Goal: Task Accomplishment & Management: Use online tool/utility

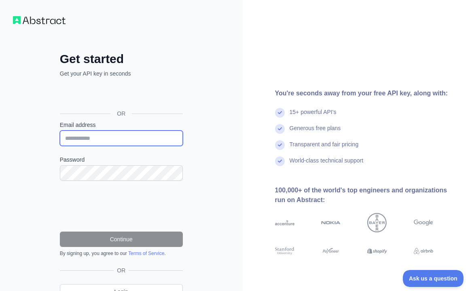
click at [94, 136] on input "Email address" at bounding box center [121, 138] width 123 height 15
paste input "**********"
type input "**********"
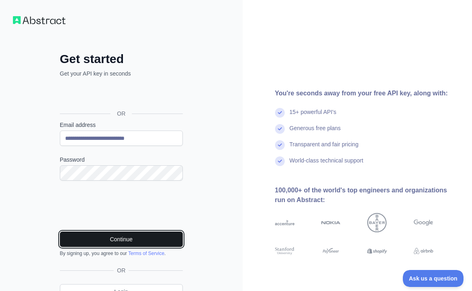
click at [133, 235] on button "Continue" at bounding box center [121, 239] width 123 height 15
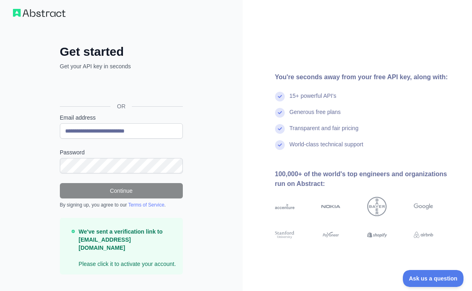
scroll to position [15, 0]
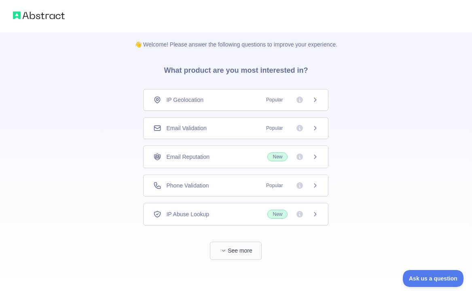
scroll to position [6, 0]
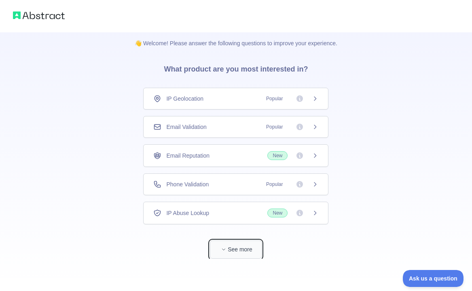
click at [241, 253] on button "See more" at bounding box center [236, 250] width 52 height 18
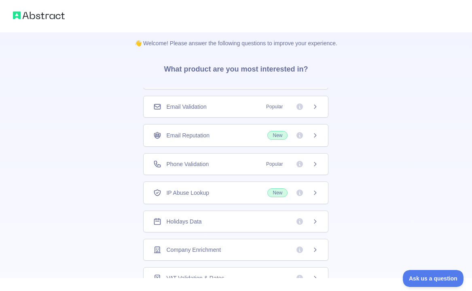
scroll to position [32, 0]
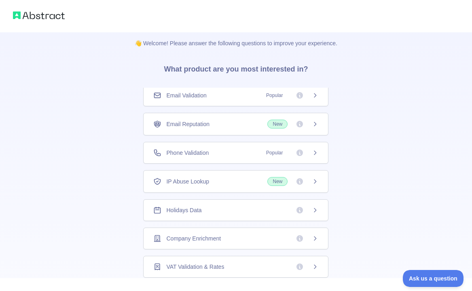
click at [222, 215] on div "Holidays Data" at bounding box center [235, 210] width 185 height 22
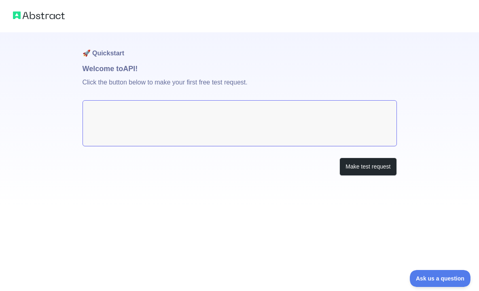
click at [191, 111] on textarea at bounding box center [239, 123] width 314 height 46
click at [357, 164] on button "Make test request" at bounding box center [367, 167] width 57 height 18
click at [122, 125] on textarea at bounding box center [239, 123] width 314 height 46
click at [111, 115] on textarea at bounding box center [239, 123] width 314 height 46
click at [345, 165] on button "Make test request" at bounding box center [367, 167] width 57 height 18
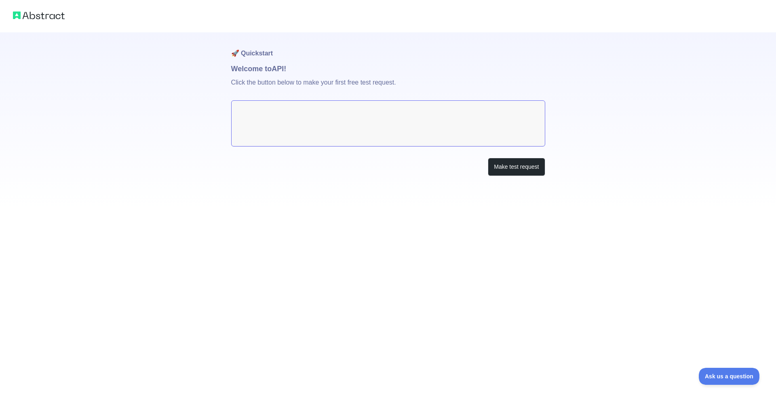
click at [40, 20] on img at bounding box center [39, 15] width 52 height 11
click at [25, 15] on img at bounding box center [39, 15] width 52 height 11
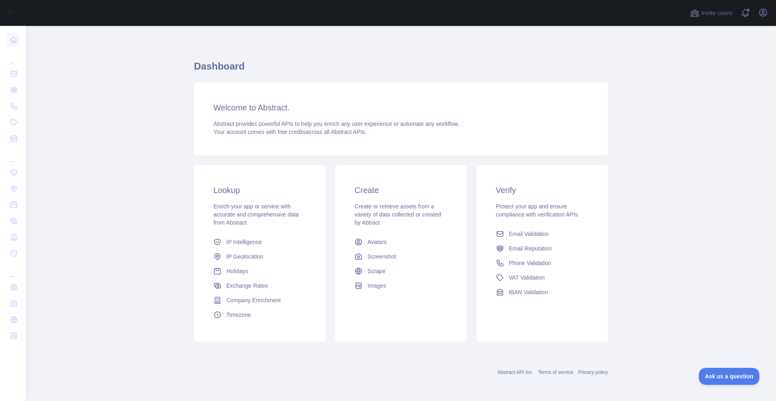
scroll to position [2, 0]
drag, startPoint x: 215, startPoint y: 75, endPoint x: 220, endPoint y: 75, distance: 5.7
click at [215, 74] on h1 "Dashboard" at bounding box center [401, 68] width 414 height 19
click at [768, 13] on icon "button" at bounding box center [763, 13] width 10 height 10
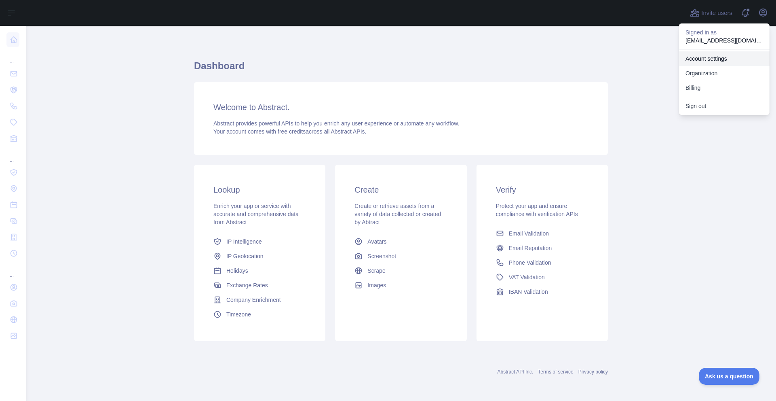
click at [707, 60] on link "Account settings" at bounding box center [724, 58] width 91 height 15
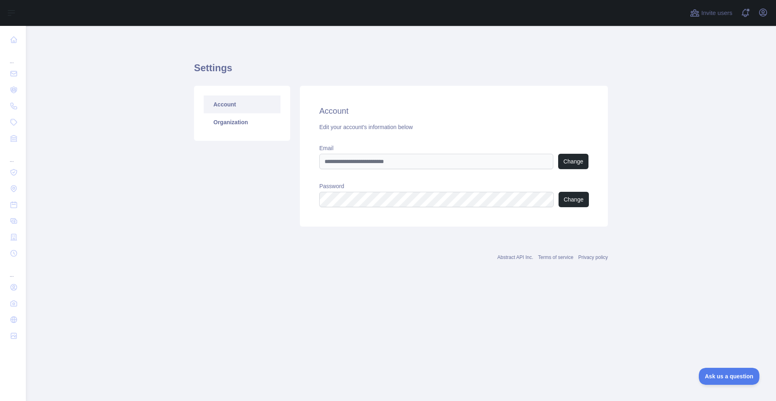
click at [227, 105] on link "Account" at bounding box center [242, 104] width 77 height 18
click at [225, 120] on link "Organization" at bounding box center [242, 122] width 77 height 18
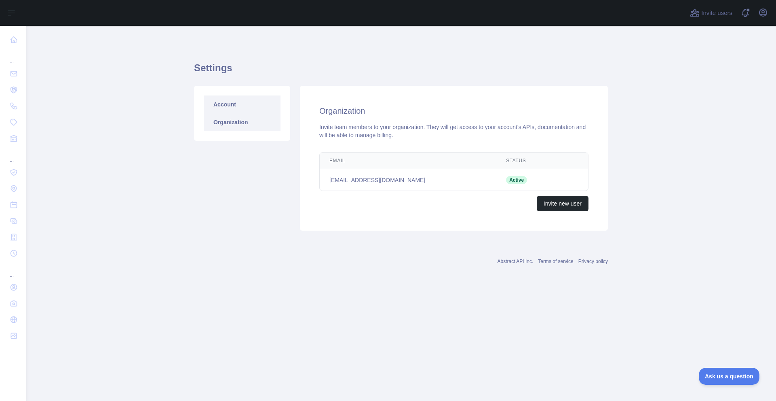
click at [217, 100] on link "Account" at bounding box center [242, 104] width 77 height 18
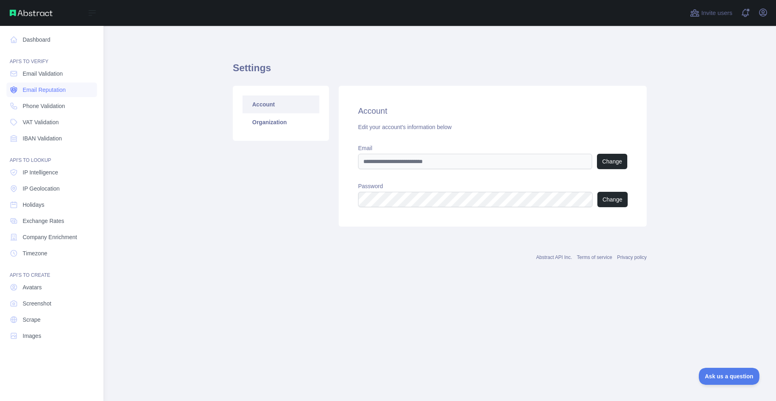
click at [50, 88] on span "Email Reputation" at bounding box center [44, 90] width 43 height 8
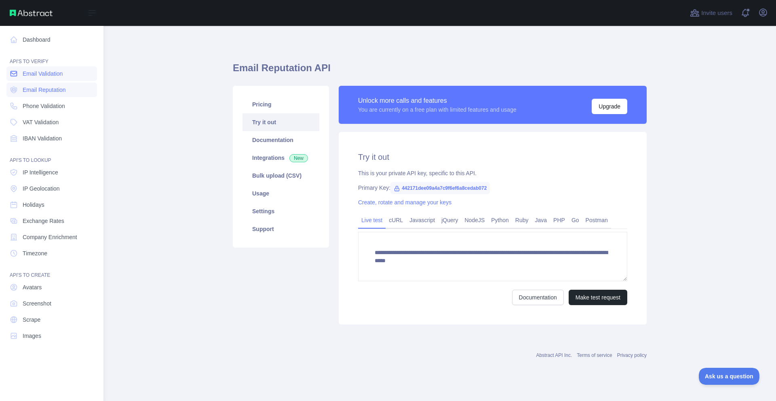
click at [54, 73] on span "Email Validation" at bounding box center [43, 74] width 40 height 8
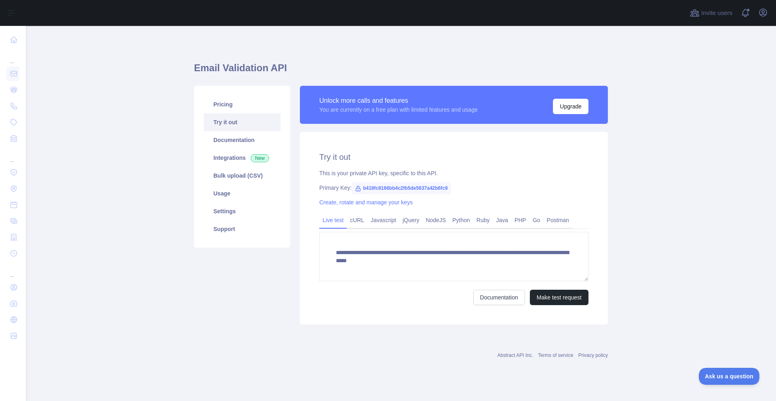
click at [717, 165] on main "**********" at bounding box center [401, 213] width 750 height 375
click at [404, 188] on span "b419fc8166bb4c2fb5de5637a42b6fc9" at bounding box center [401, 188] width 99 height 12
drag, startPoint x: 448, startPoint y: 188, endPoint x: 232, endPoint y: 264, distance: 228.8
click at [362, 190] on span "b419fc8166bb4c2fb5de5637a42b6fc9" at bounding box center [401, 188] width 99 height 12
copy span "b419fc8166bb4c2fb5de5637a42b6fc9"
